Goal: Task Accomplishment & Management: Manage account settings

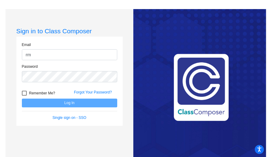
type input "[EMAIL_ADDRESS][DOMAIN_NAME]"
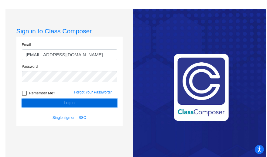
click at [69, 105] on button "Log In" at bounding box center [69, 103] width 95 height 9
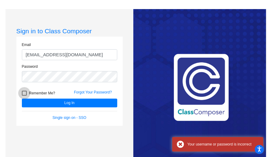
click at [22, 92] on div at bounding box center [24, 93] width 5 height 5
click at [24, 96] on input "Remember Me?" at bounding box center [24, 96] width 0 height 0
checkbox input "true"
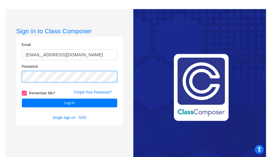
click at [24, 69] on div "Password" at bounding box center [69, 73] width 95 height 19
click at [22, 99] on button "Log In" at bounding box center [69, 103] width 95 height 9
click at [8, 73] on div "Sign in to Class Composer Email [EMAIL_ADDRESS][DOMAIN_NAME] Password Remember …" at bounding box center [69, 87] width 128 height 157
click at [22, 99] on button "Log In" at bounding box center [69, 103] width 95 height 9
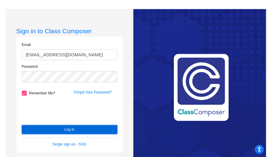
click at [53, 133] on button "Log In" at bounding box center [69, 130] width 95 height 9
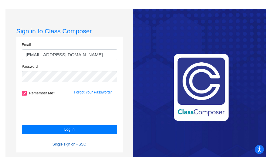
click at [70, 144] on link "Single sign on - SSO" at bounding box center [69, 145] width 34 height 4
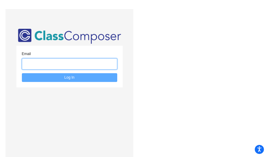
click at [59, 69] on input "email" at bounding box center [69, 64] width 95 height 11
type input "[EMAIL_ADDRESS][DOMAIN_NAME]"
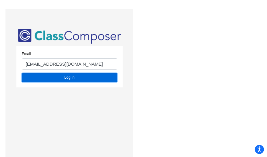
click at [63, 78] on button "Log In" at bounding box center [69, 77] width 95 height 9
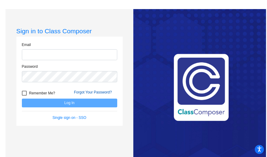
click at [96, 92] on link "Forgot Your Password?" at bounding box center [93, 92] width 38 height 4
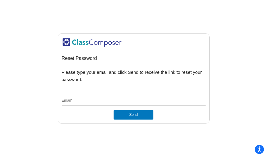
click at [117, 99] on input "Email *" at bounding box center [134, 101] width 144 height 5
type input "[EMAIL_ADDRESS][DOMAIN_NAME]"
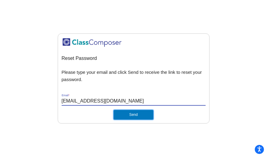
click at [129, 115] on button "Send" at bounding box center [132, 115] width 39 height 10
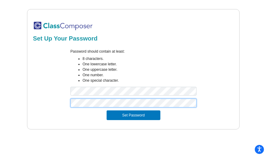
click at [106, 111] on button "Set Password" at bounding box center [132, 116] width 53 height 10
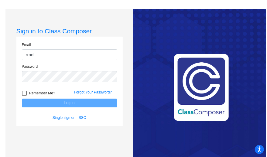
type input "[EMAIL_ADDRESS][DOMAIN_NAME]"
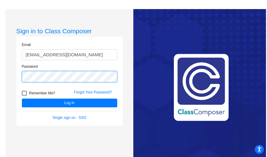
click at [22, 99] on button "Log In" at bounding box center [69, 103] width 95 height 9
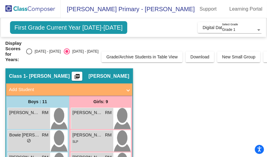
click at [68, 30] on span "First Grade Current Year 2025-2026" at bounding box center [68, 27] width 117 height 13
click at [109, 29] on span "First Grade Current Year 2025-2026" at bounding box center [68, 27] width 117 height 13
click at [206, 27] on span "Digital Data Wall" at bounding box center [217, 27] width 31 height 5
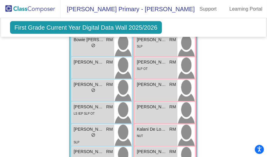
scroll to position [243, 0]
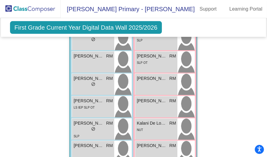
click at [122, 28] on span "First Grade Current Year Digital Data Wall 2025/2026" at bounding box center [86, 27] width 152 height 13
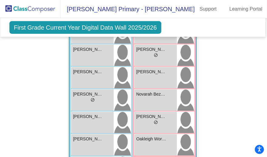
scroll to position [1693, 1]
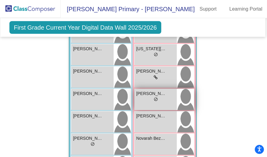
click at [150, 94] on span "Khaleesi Austin" at bounding box center [151, 94] width 30 height 6
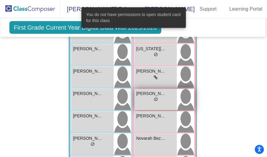
click at [158, 101] on div "lock do_not_disturb_alt" at bounding box center [155, 100] width 39 height 6
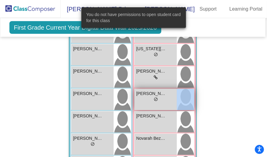
click at [158, 101] on div "lock do_not_disturb_alt" at bounding box center [155, 100] width 39 height 6
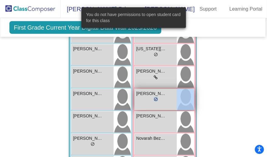
click at [158, 101] on div "lock do_not_disturb_alt" at bounding box center [155, 100] width 39 height 6
click at [157, 101] on div "lock do_not_disturb_alt" at bounding box center [155, 100] width 39 height 6
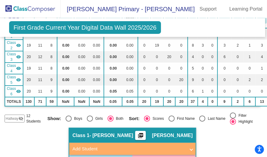
scroll to position [0, 1]
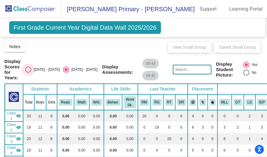
click at [29, 70] on div "Select an option" at bounding box center [28, 70] width 6 height 6
click at [28, 73] on input "2024 - 2025" at bounding box center [28, 73] width 0 height 0
radio input "true"
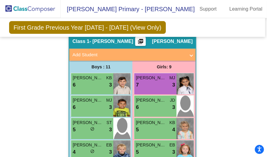
scroll to position [175, 1]
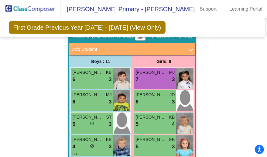
scroll to position [178, 1]
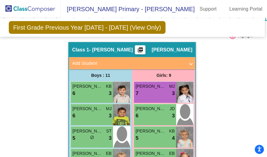
scroll to position [140, 1]
